Goal: Information Seeking & Learning: Check status

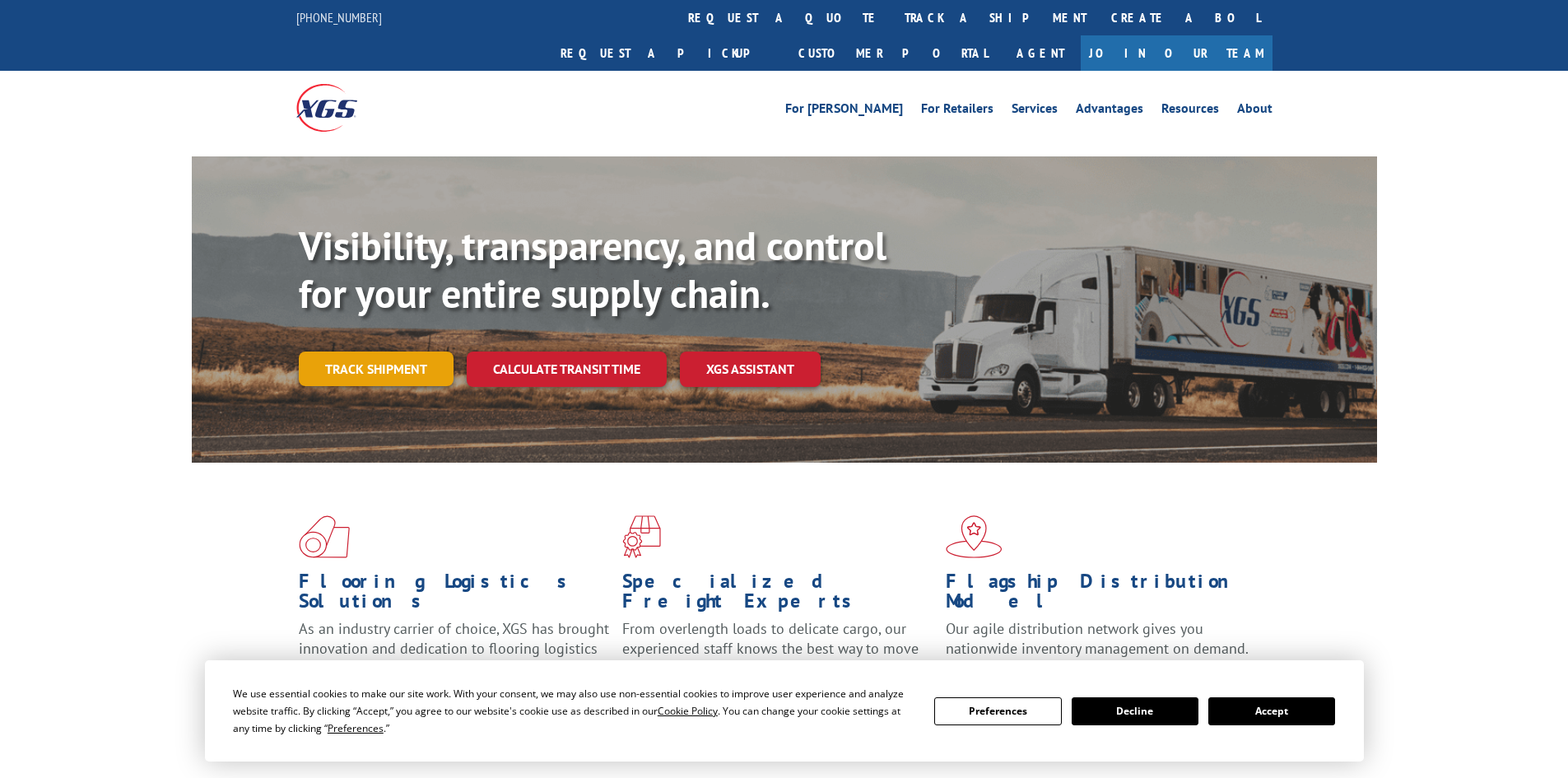
click at [370, 352] on link "Track shipment" at bounding box center [376, 369] width 155 height 35
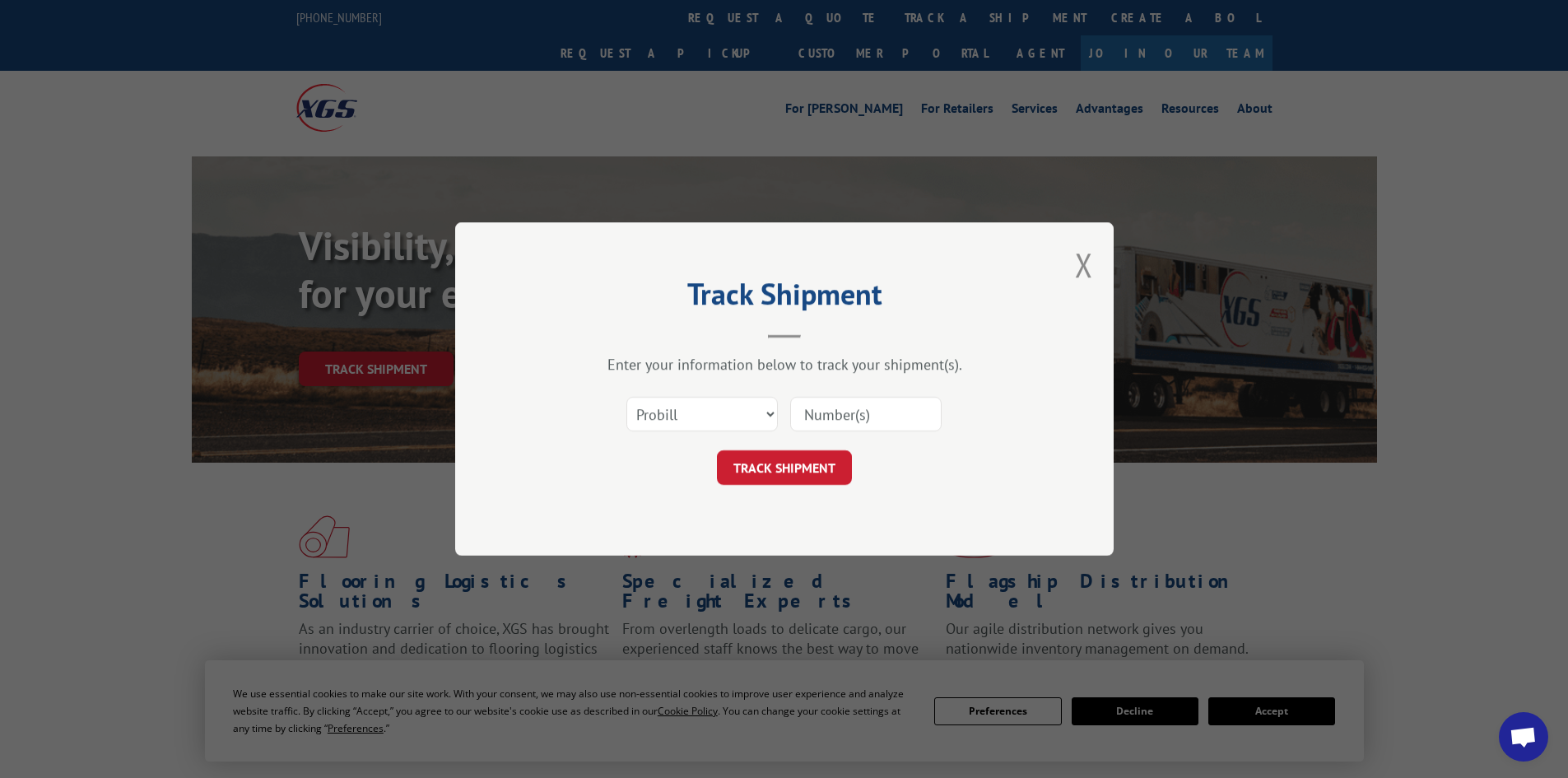
click at [834, 414] on input at bounding box center [865, 414] width 152 height 35
paste input "6867369"
type input "6867369"
click at [781, 469] on button "TRACK SHIPMENT" at bounding box center [784, 468] width 135 height 35
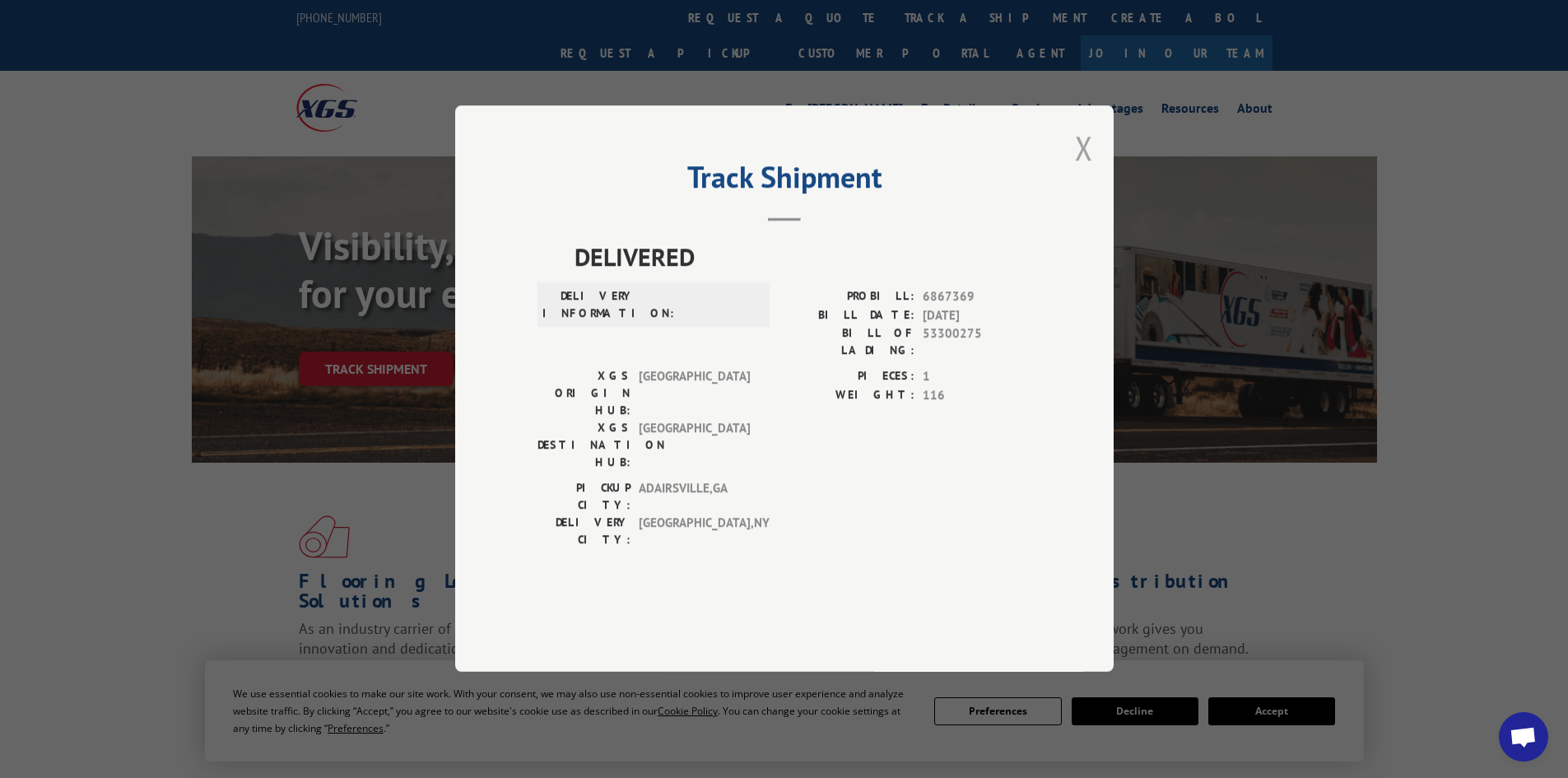
click at [1079, 170] on button "Close modal" at bounding box center [1084, 147] width 18 height 43
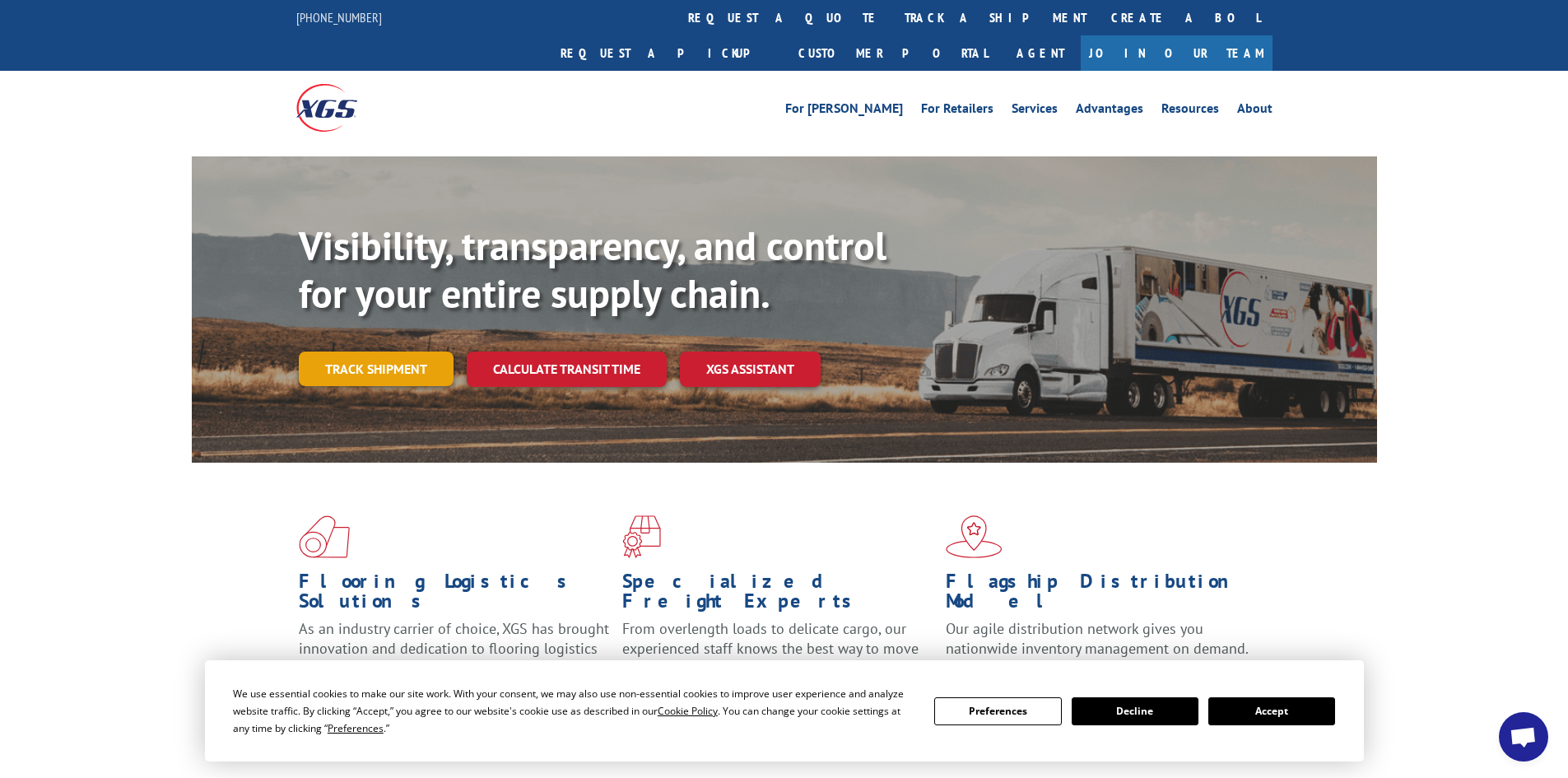
click at [424, 352] on link "Track shipment" at bounding box center [376, 369] width 155 height 35
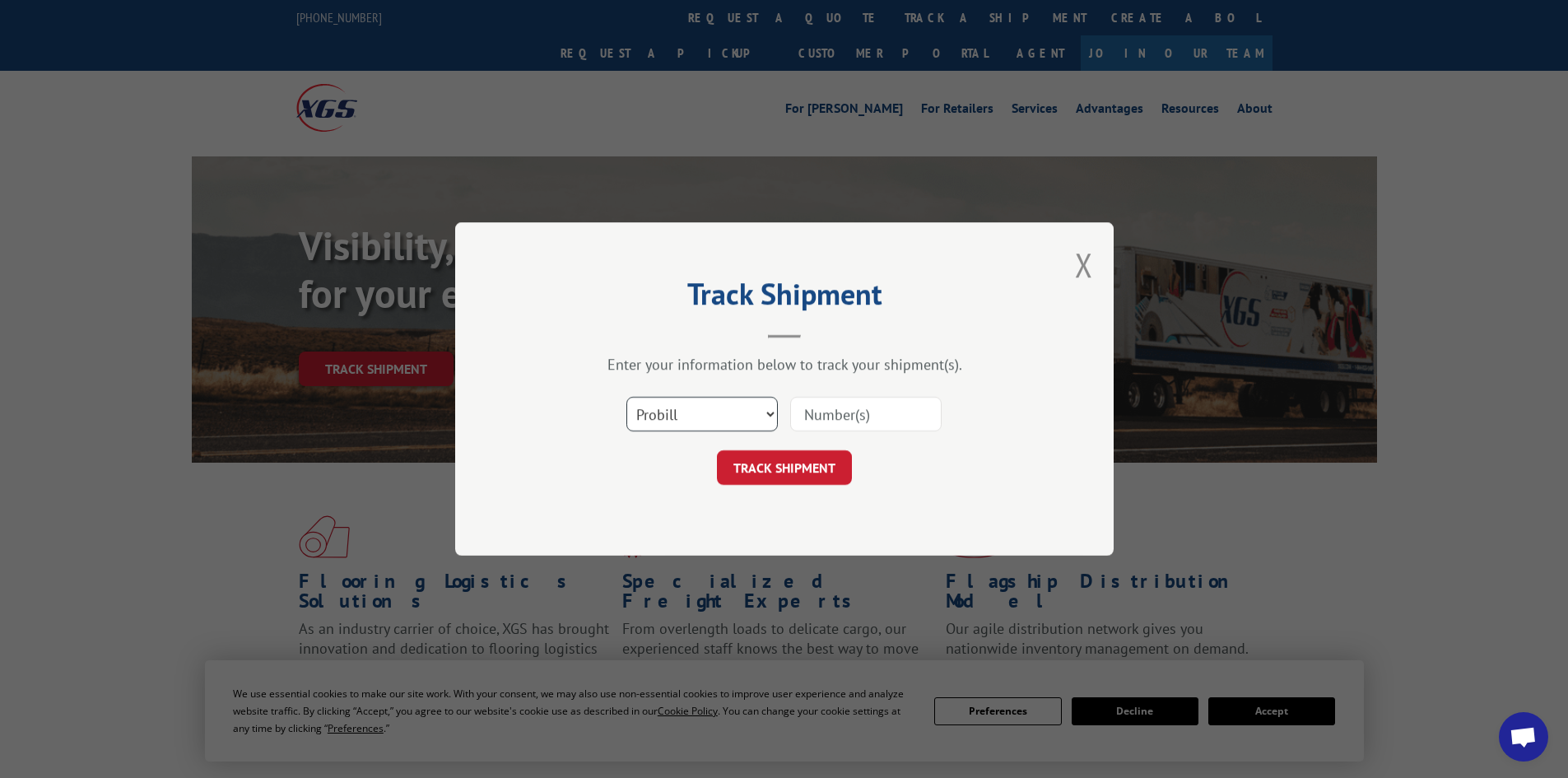
click at [748, 405] on select "Select category... Probill BOL PO" at bounding box center [702, 414] width 152 height 35
select select "bol"
click at [626, 397] on select "Select category... Probill BOL PO" at bounding box center [702, 414] width 152 height 35
click at [828, 410] on input at bounding box center [865, 414] width 152 height 35
paste input "6867369"
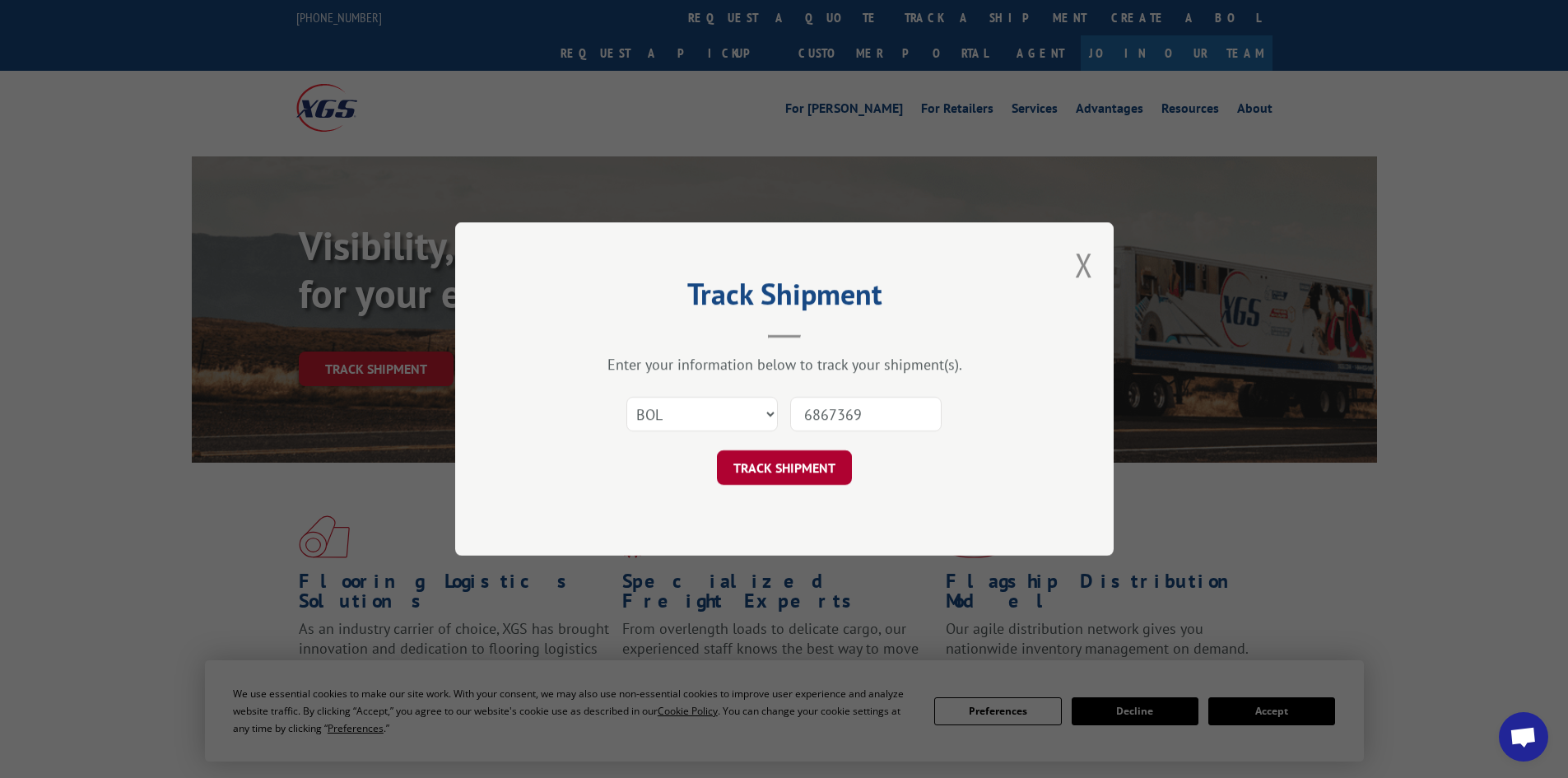
type input "6867369"
click at [778, 471] on button "TRACK SHIPMENT" at bounding box center [784, 468] width 135 height 35
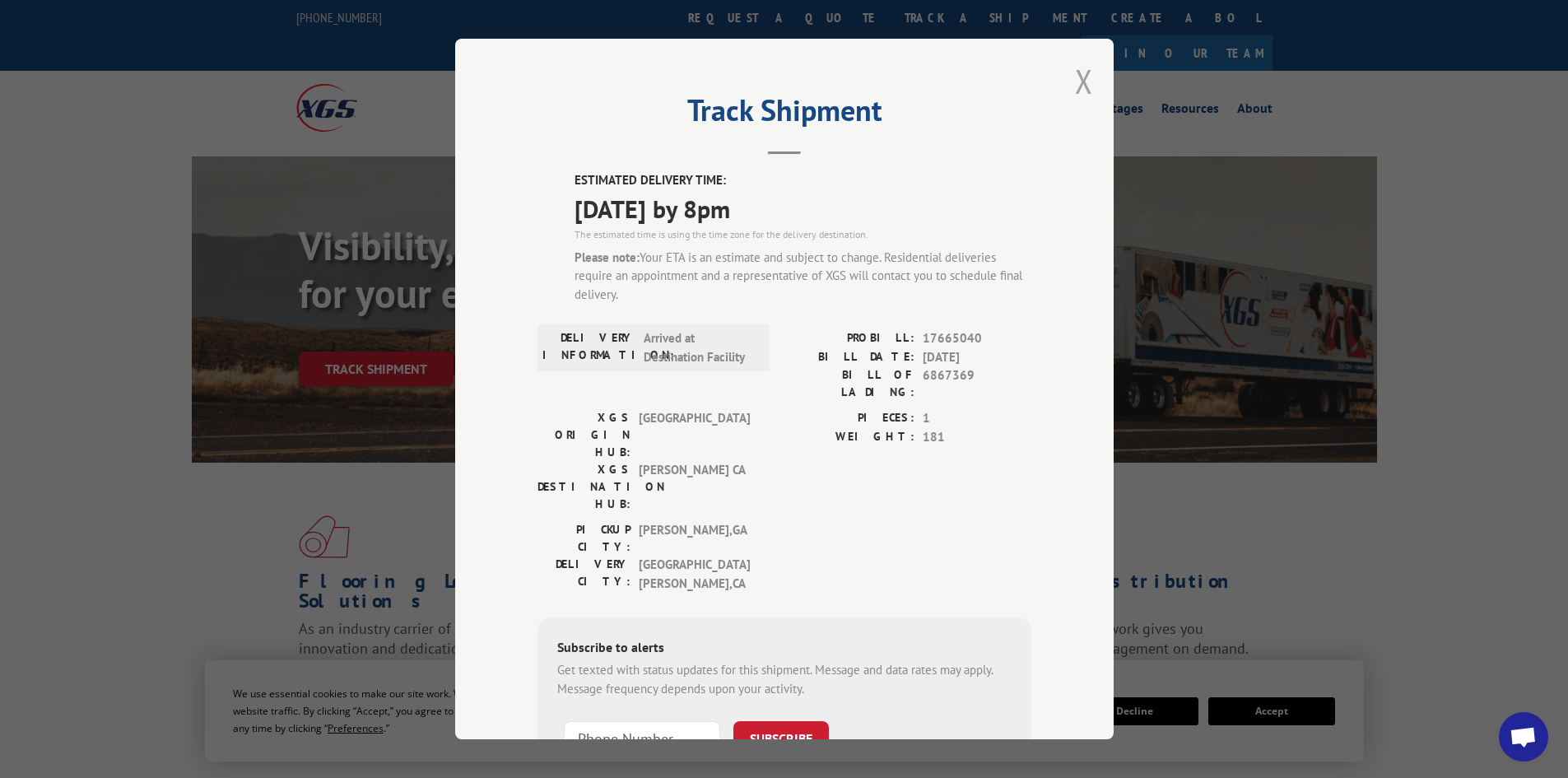
click at [1075, 78] on button "Close modal" at bounding box center [1084, 81] width 18 height 43
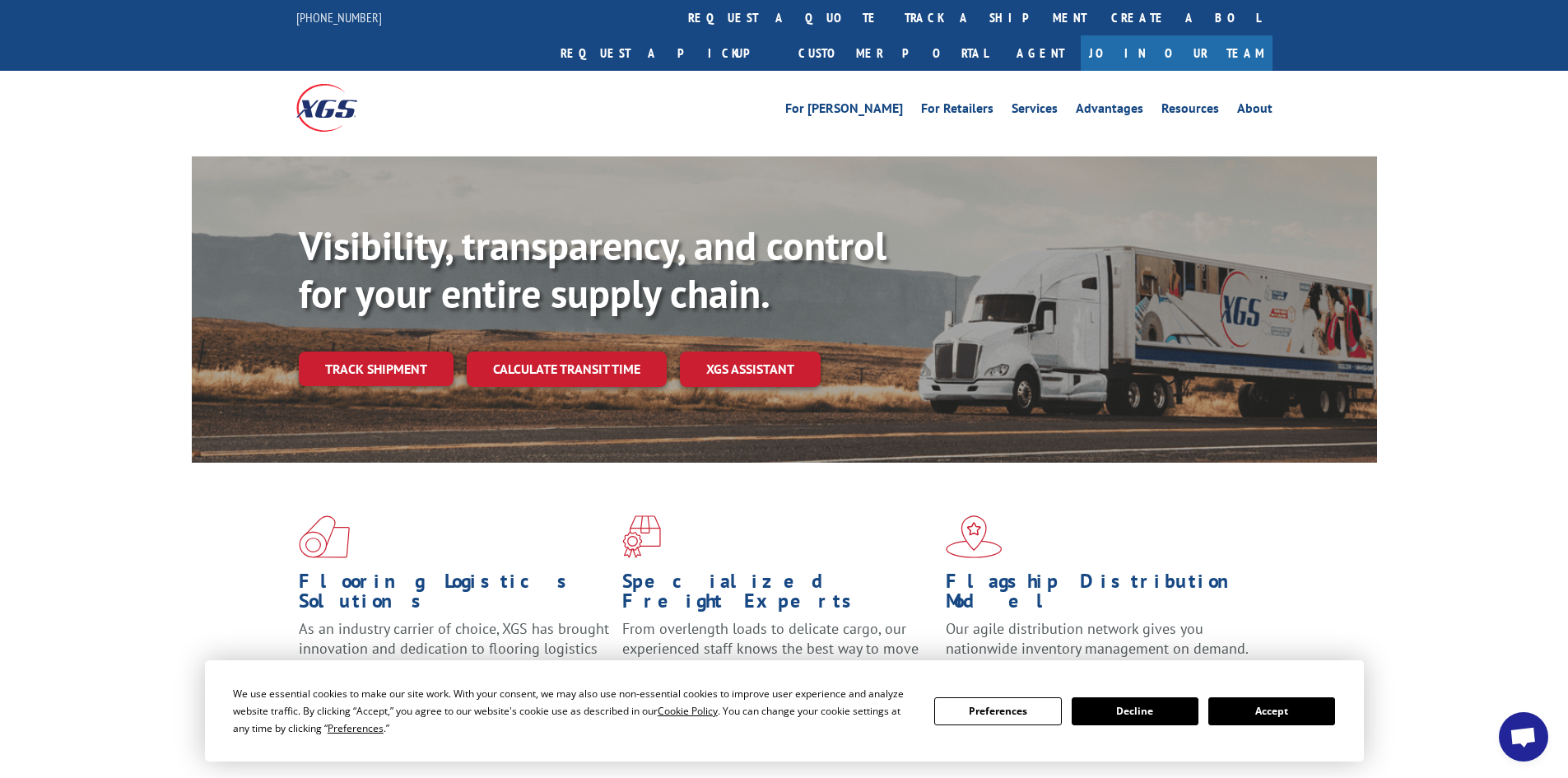
click at [384, 352] on link "Track shipment" at bounding box center [376, 369] width 155 height 35
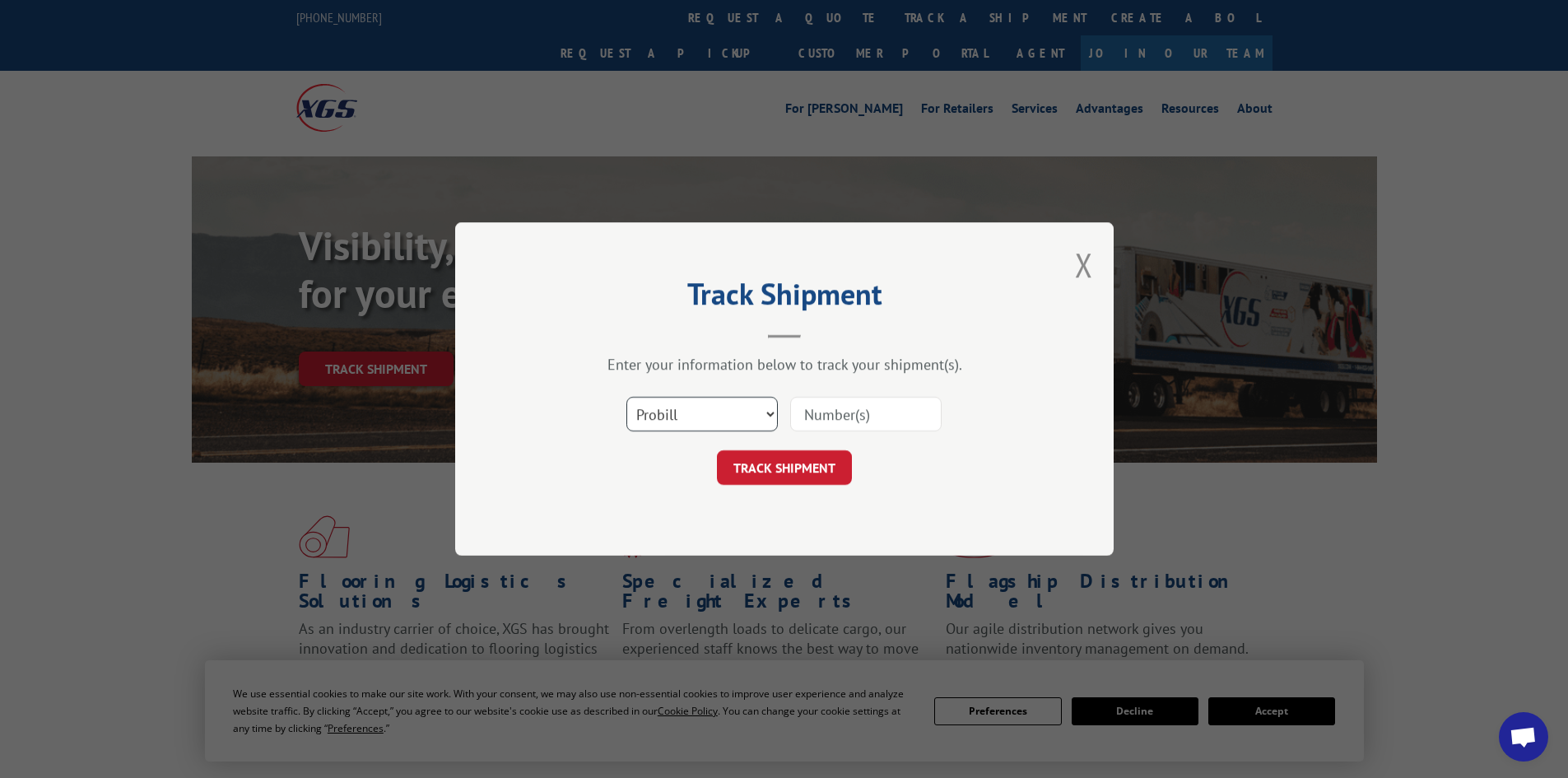
click at [690, 415] on select "Select category... Probill BOL PO" at bounding box center [702, 414] width 152 height 35
select select "bol"
click at [626, 397] on select "Select category... Probill BOL PO" at bounding box center [702, 414] width 152 height 35
click at [821, 411] on input at bounding box center [865, 414] width 152 height 35
paste input "6867369"
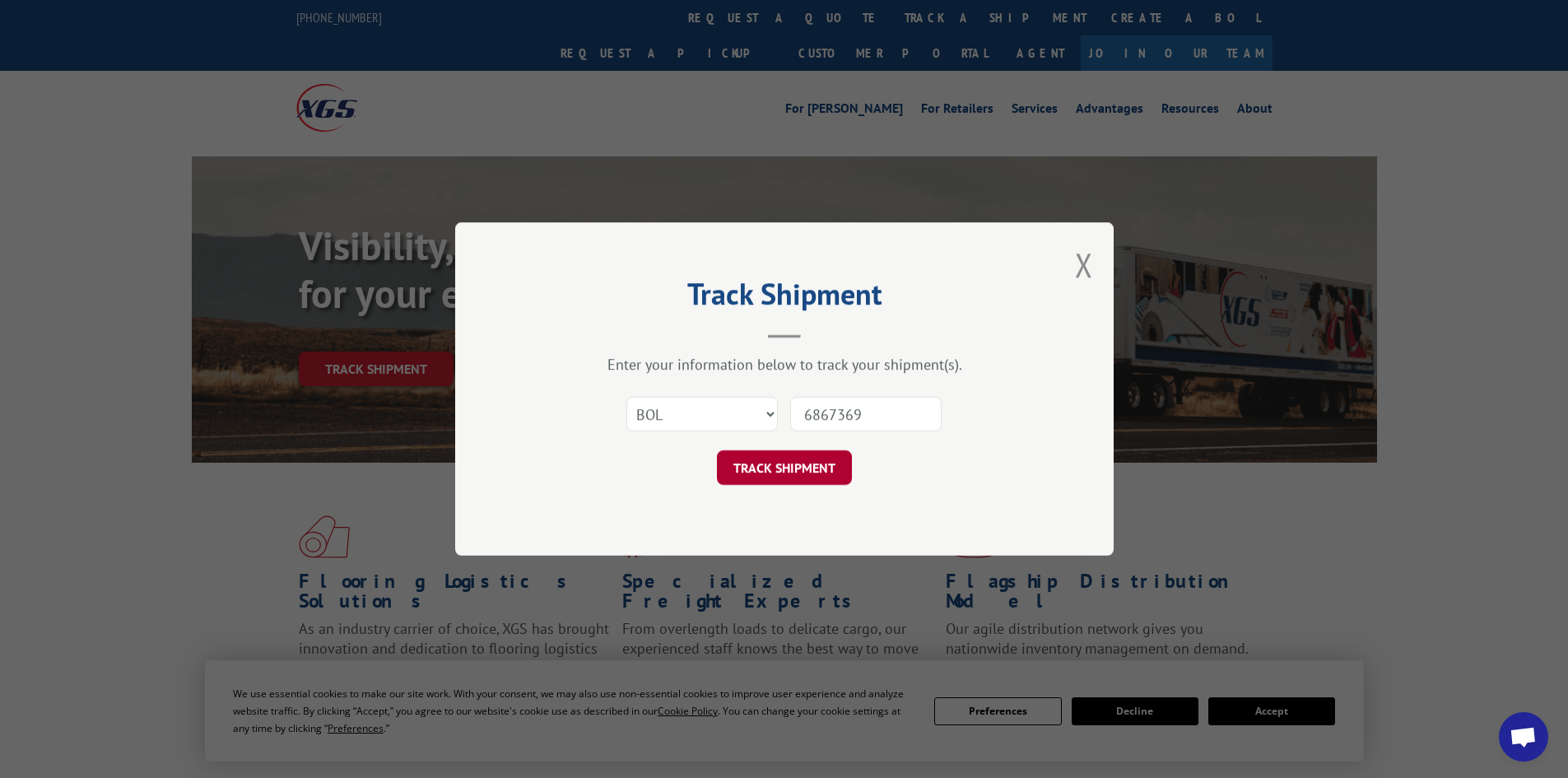
type input "6867369"
click at [791, 468] on button "TRACK SHIPMENT" at bounding box center [784, 468] width 135 height 35
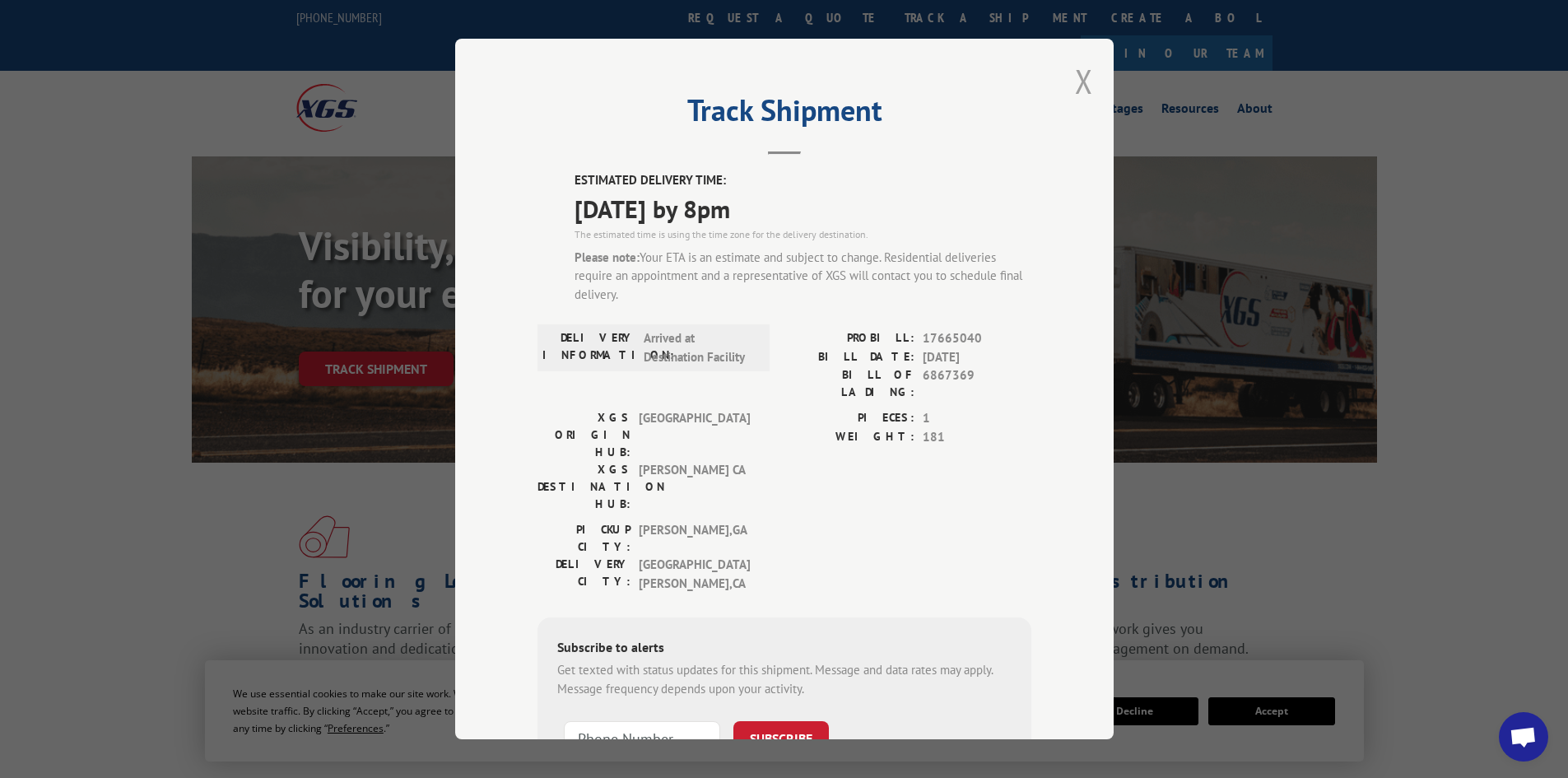
click at [1075, 91] on button "Close modal" at bounding box center [1084, 81] width 18 height 43
